Goal: Information Seeking & Learning: Learn about a topic

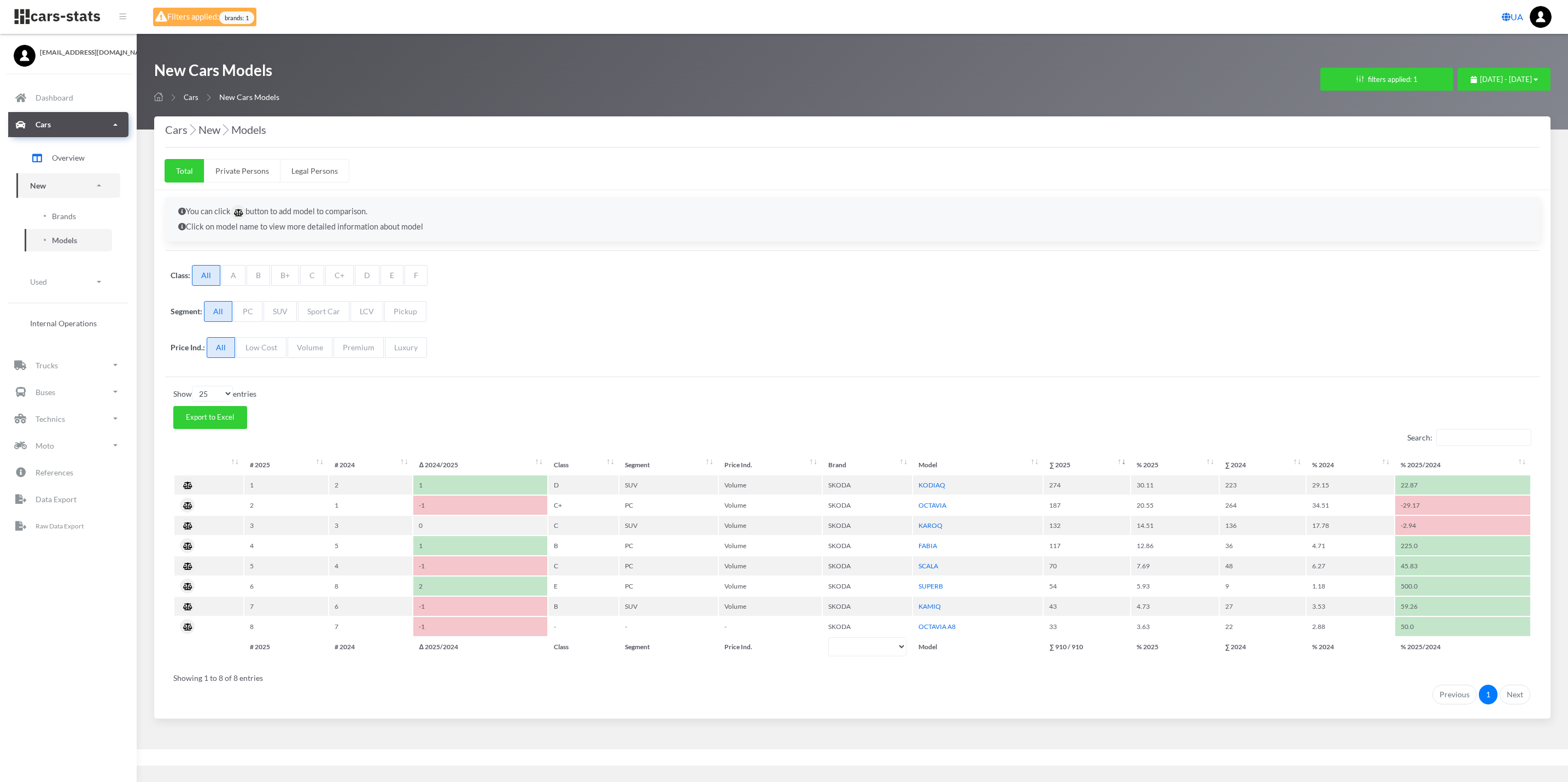
select select "25"
click at [85, 126] on link "Cars" at bounding box center [68, 124] width 121 height 25
click at [69, 156] on span "Overview" at bounding box center [68, 158] width 33 height 12
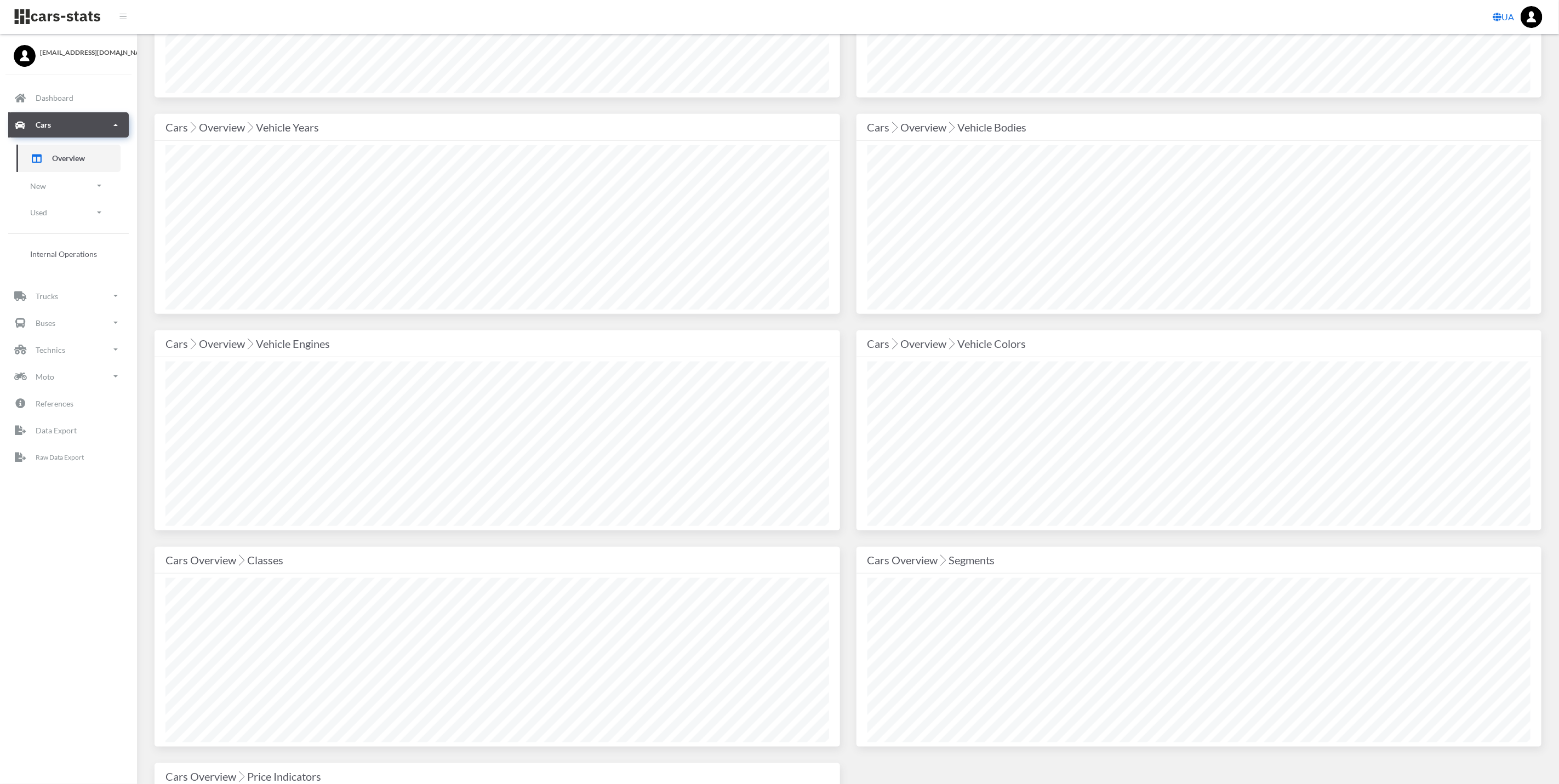
scroll to position [493, 0]
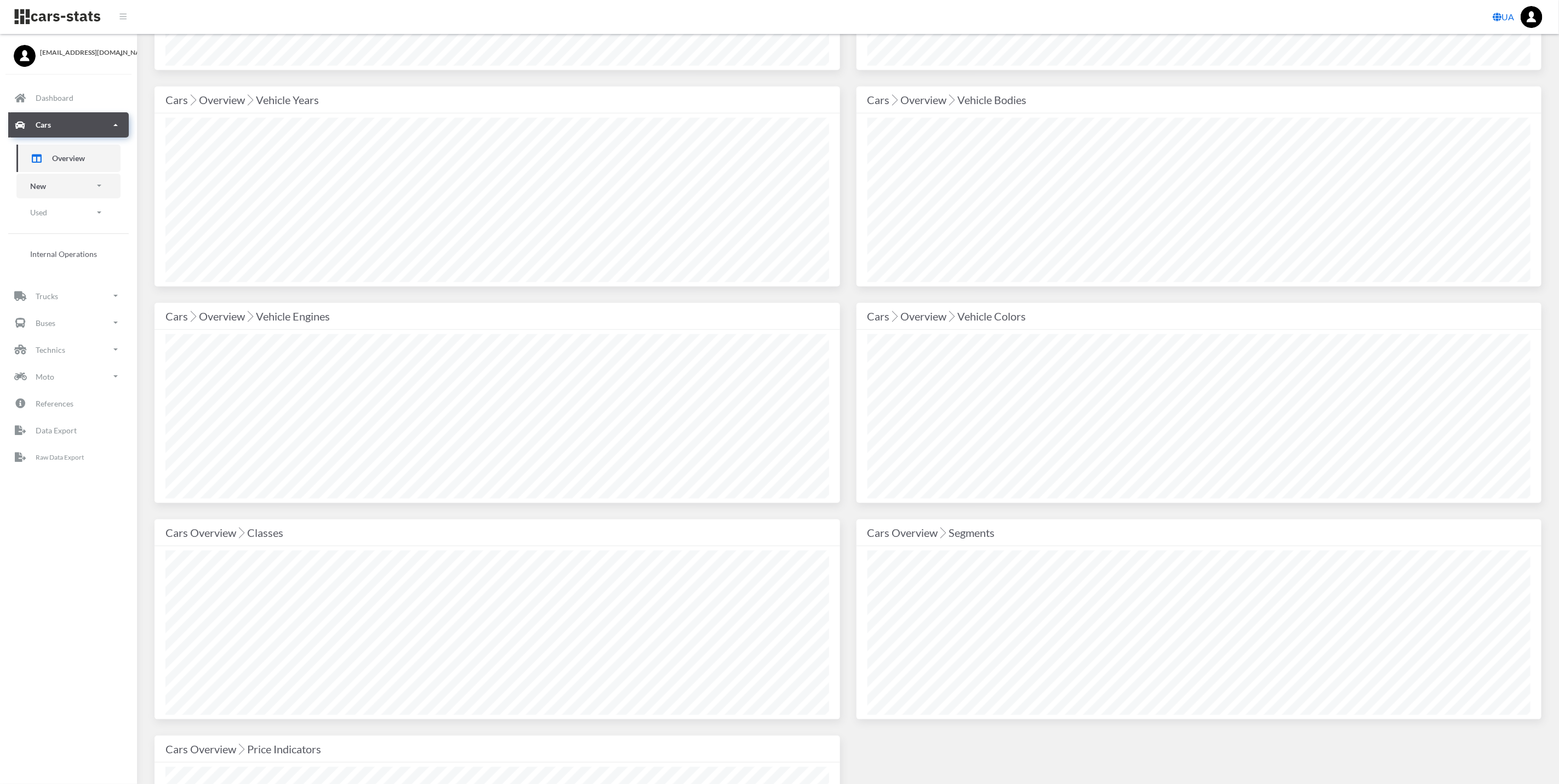
click at [67, 187] on link "New" at bounding box center [68, 186] width 104 height 24
click at [62, 209] on link "Brands" at bounding box center [68, 217] width 88 height 23
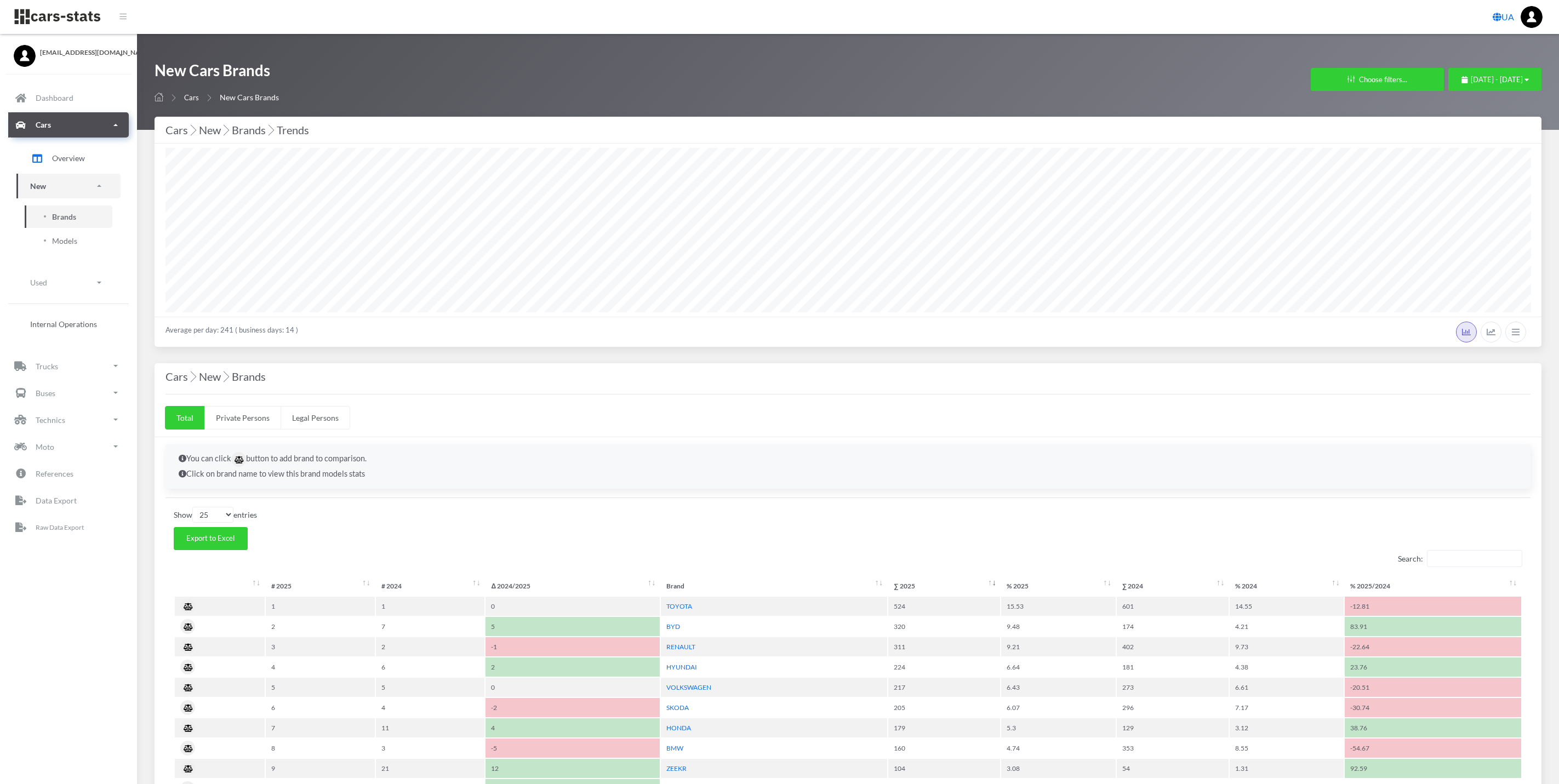
select select "25"
click at [1458, 65] on div "New Cars Brands Cars New Cars Brands Filters in Cars × Brands (Up to 10 brands)…" at bounding box center [848, 82] width 1387 height 43
click at [1456, 69] on button "[DATE] - [DATE]" at bounding box center [1495, 79] width 93 height 23
click at [1507, 79] on span "August 1, 2025 - August 15, 2025" at bounding box center [1497, 79] width 52 height 9
click at [1488, 148] on li "This Month" at bounding box center [1490, 149] width 77 height 17
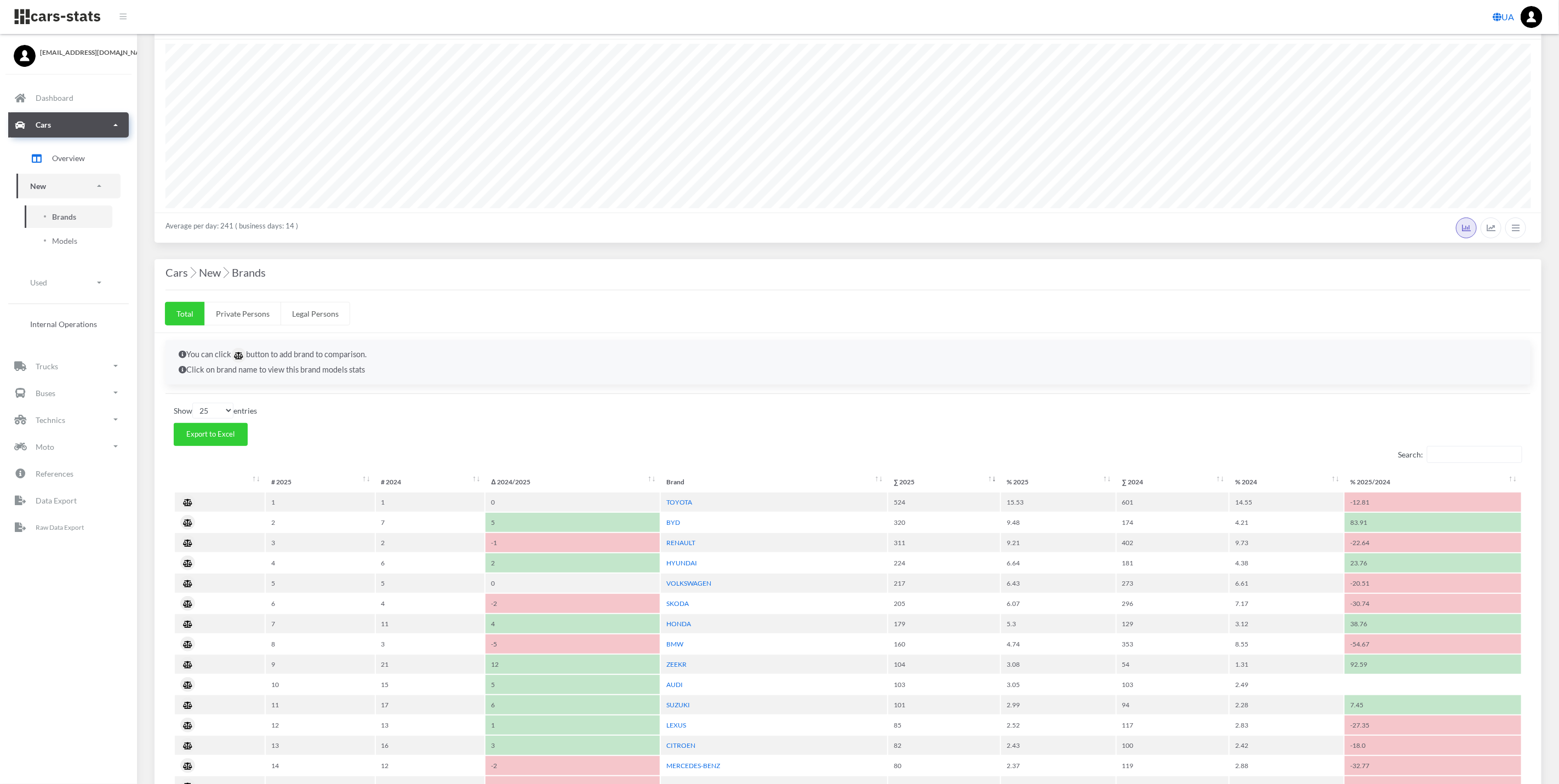
scroll to position [329, 0]
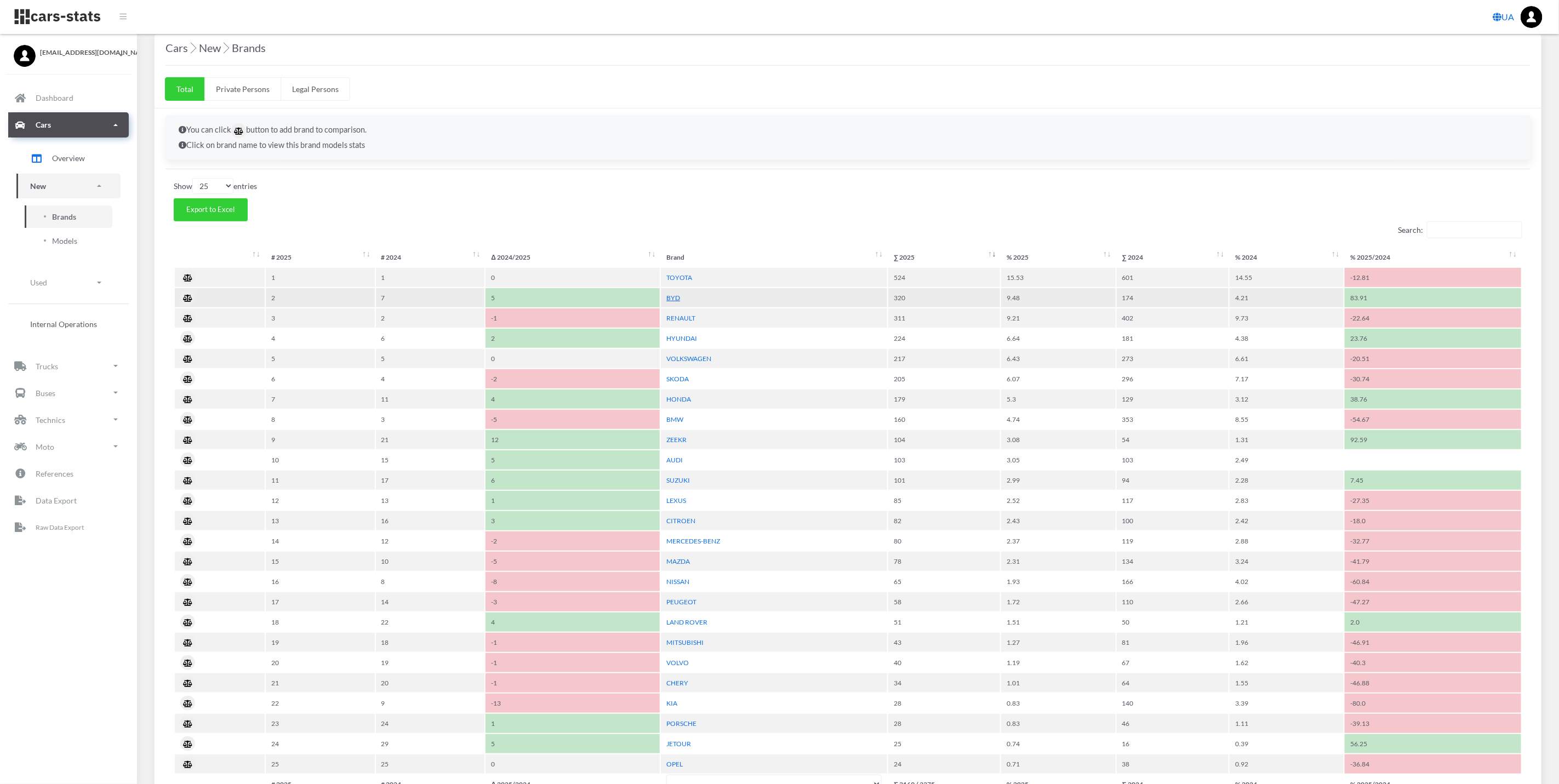
click at [675, 299] on link "BYD" at bounding box center [673, 297] width 13 height 8
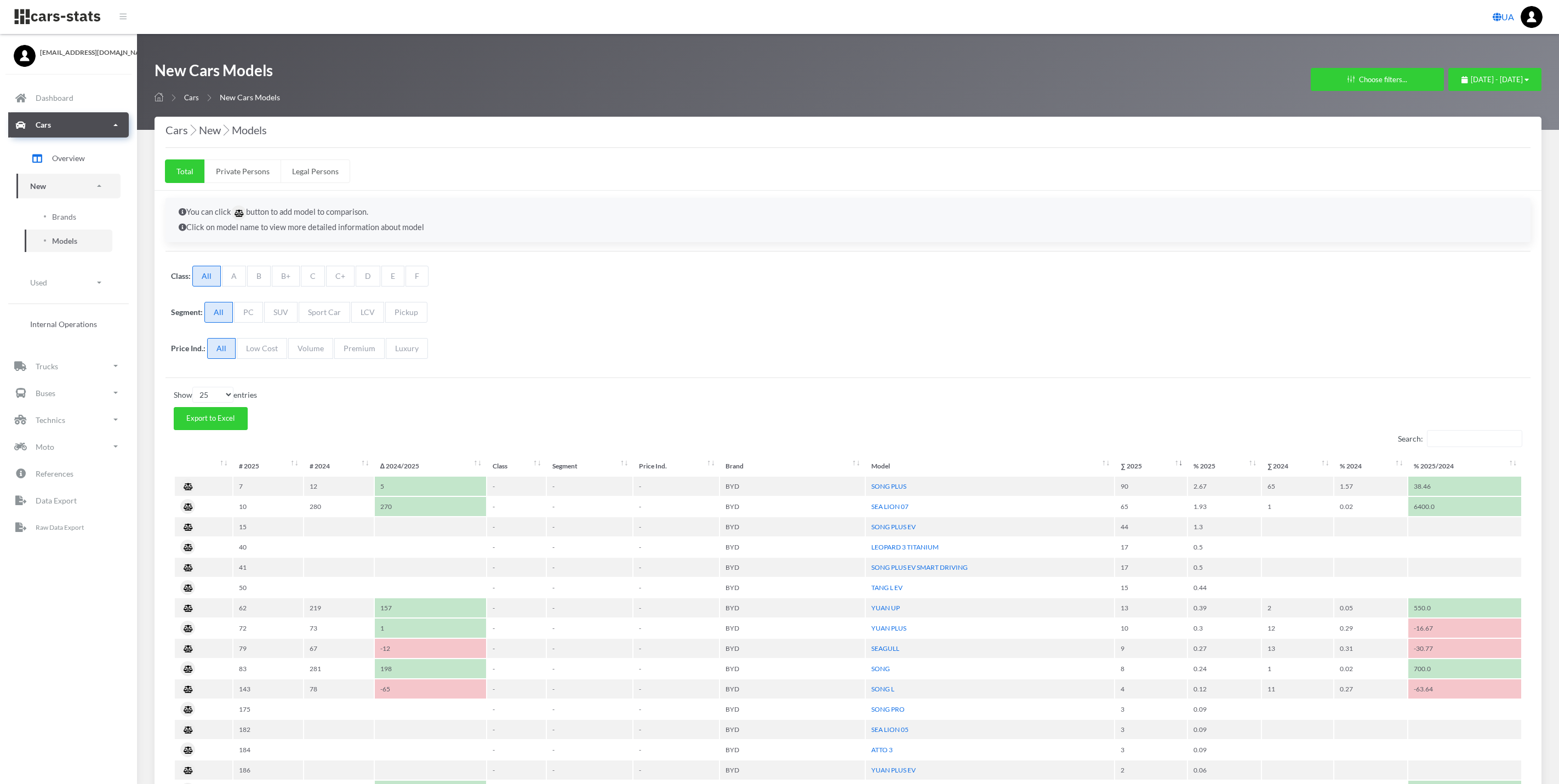
select select "25"
select select "BYD"
click at [78, 216] on link "Brands" at bounding box center [68, 217] width 88 height 23
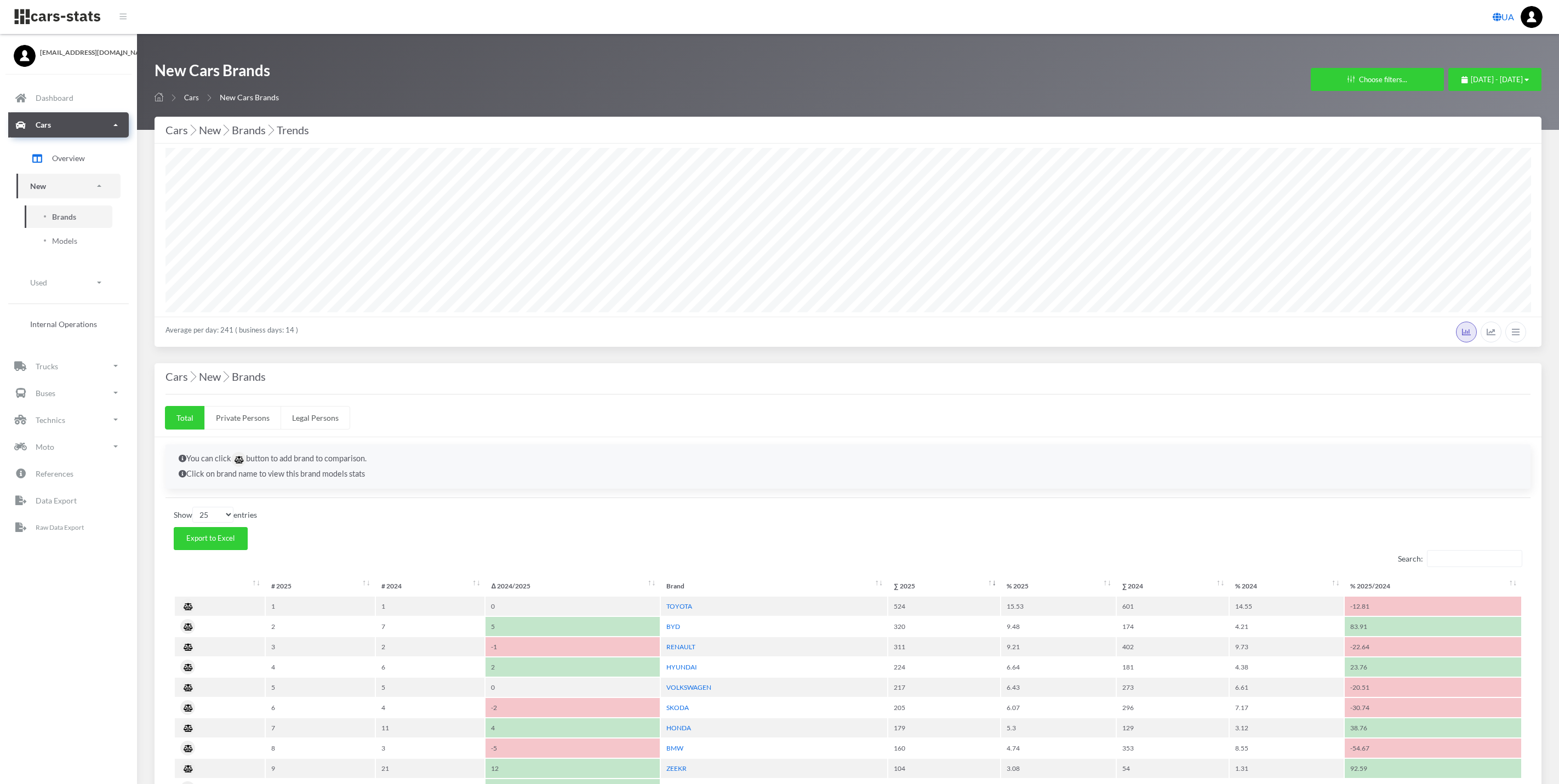
select select "25"
click at [1469, 73] on button "[DATE] - [DATE]" at bounding box center [1495, 79] width 93 height 23
click at [1488, 79] on span "[DATE] - [DATE]" at bounding box center [1497, 79] width 52 height 9
click at [1491, 203] on li "This Year" at bounding box center [1490, 200] width 77 height 17
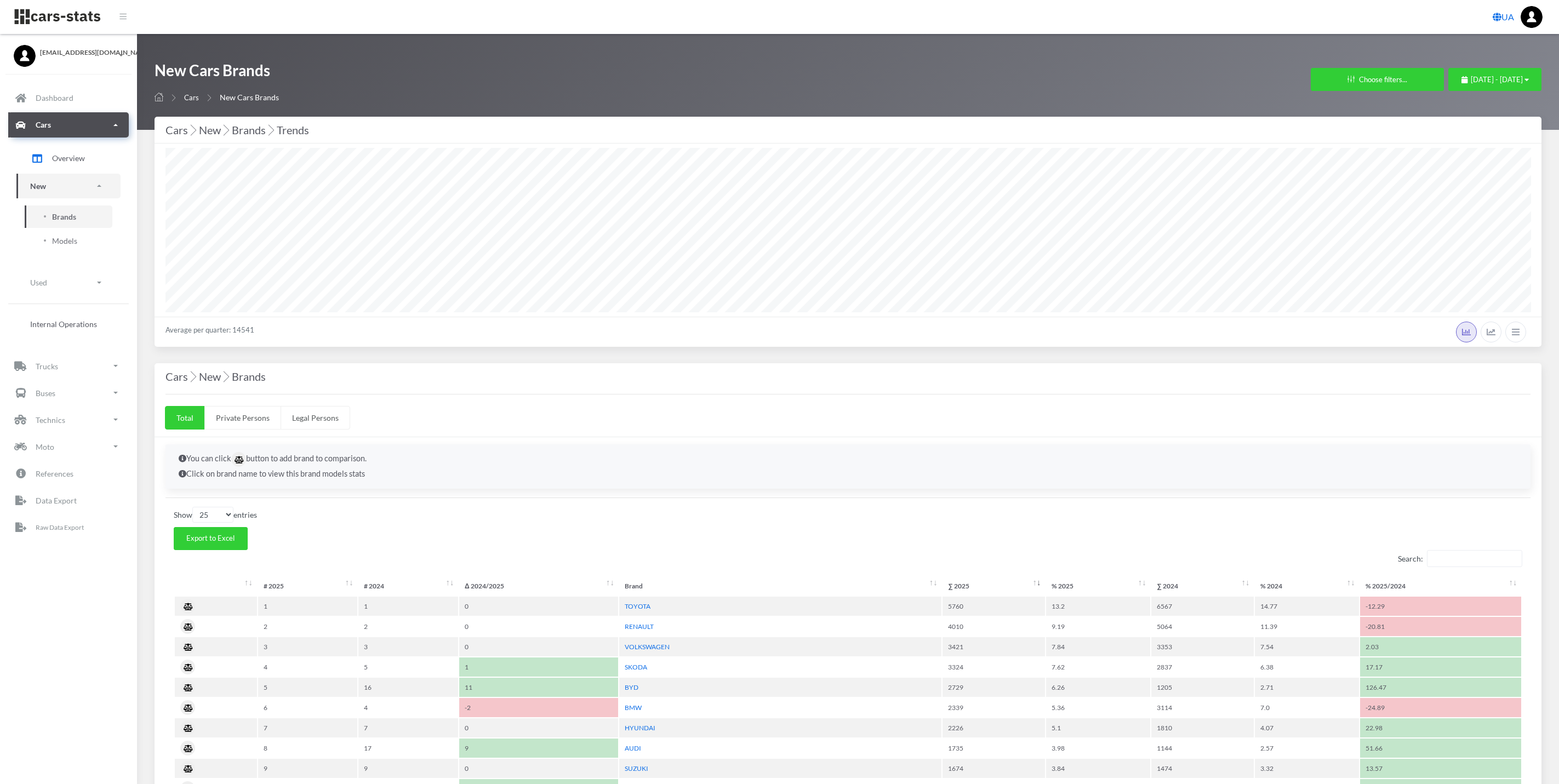
select select "25"
